Goal: Task Accomplishment & Management: Manage account settings

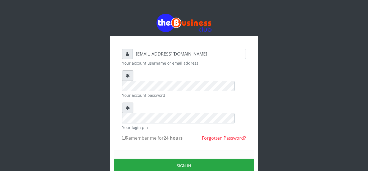
click at [121, 116] on div "[EMAIL_ADDRESS][DOMAIN_NAME] Your account username or email address Your accoun…" at bounding box center [184, 122] width 132 height 154
click at [125, 136] on input "Remember me for 24 hours" at bounding box center [124, 138] width 4 height 4
checkbox input "true"
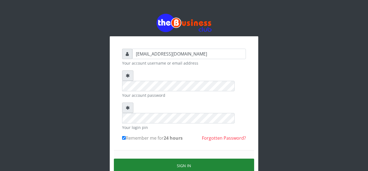
click at [157, 159] on button "Sign in" at bounding box center [184, 166] width 140 height 14
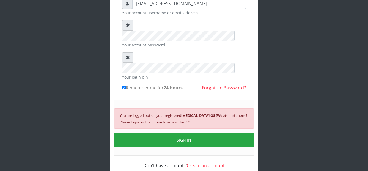
scroll to position [51, 0]
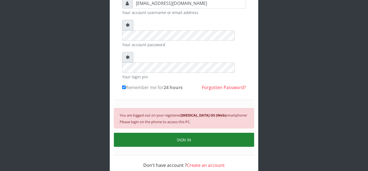
click at [167, 133] on button "SIGN IN" at bounding box center [184, 140] width 140 height 14
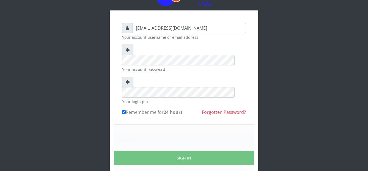
scroll to position [44, 0]
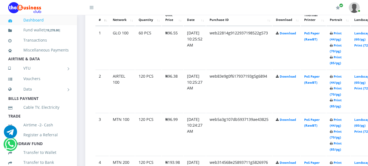
scroll to position [309, 0]
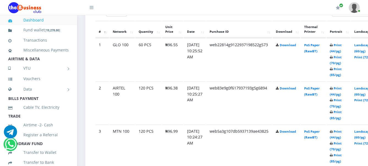
scroll to position [309, 0]
